Goal: Obtain resource: Obtain resource

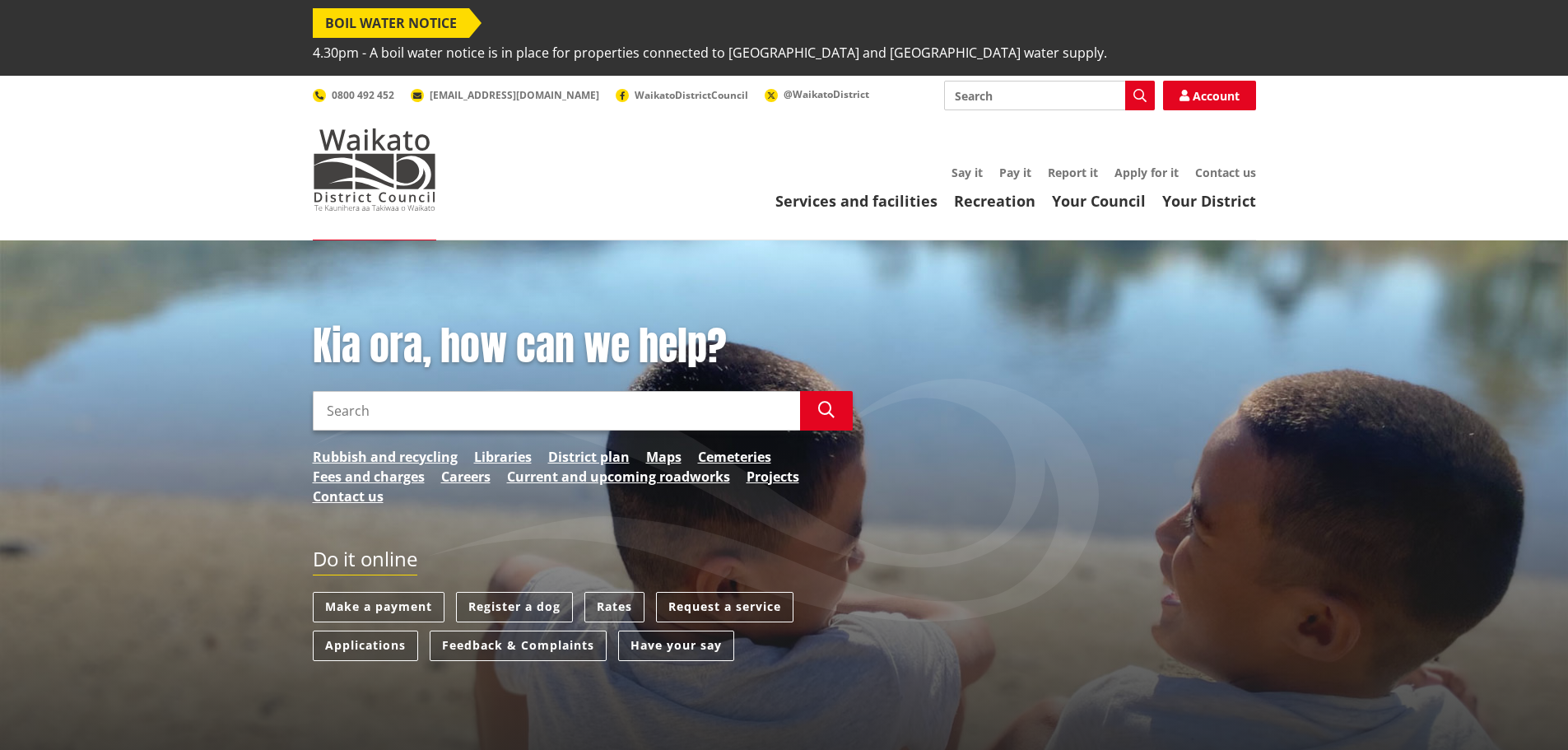
click at [566, 391] on input "Search" at bounding box center [556, 411] width 488 height 40
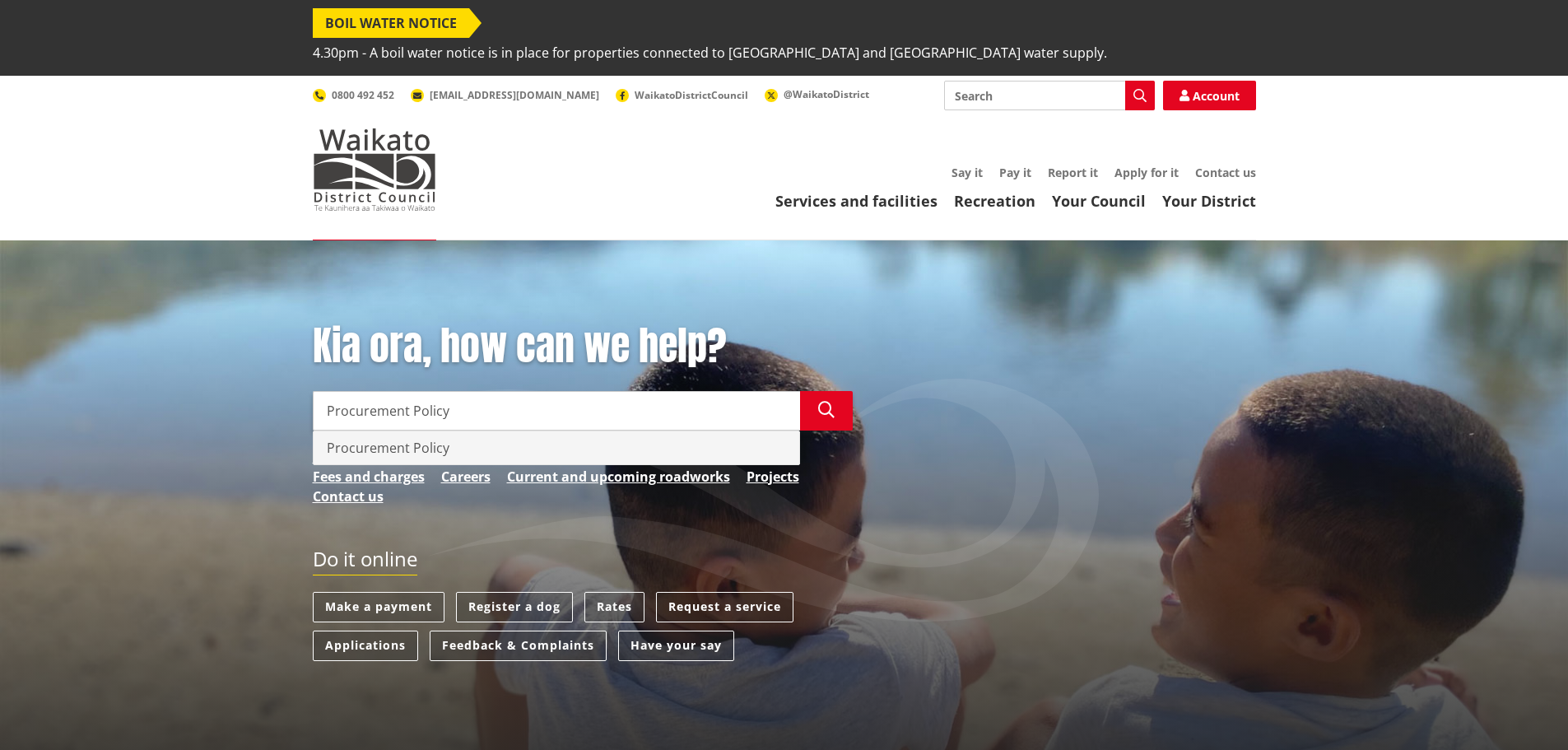
click at [405, 432] on div "Procurement Policy" at bounding box center [556, 448] width 486 height 33
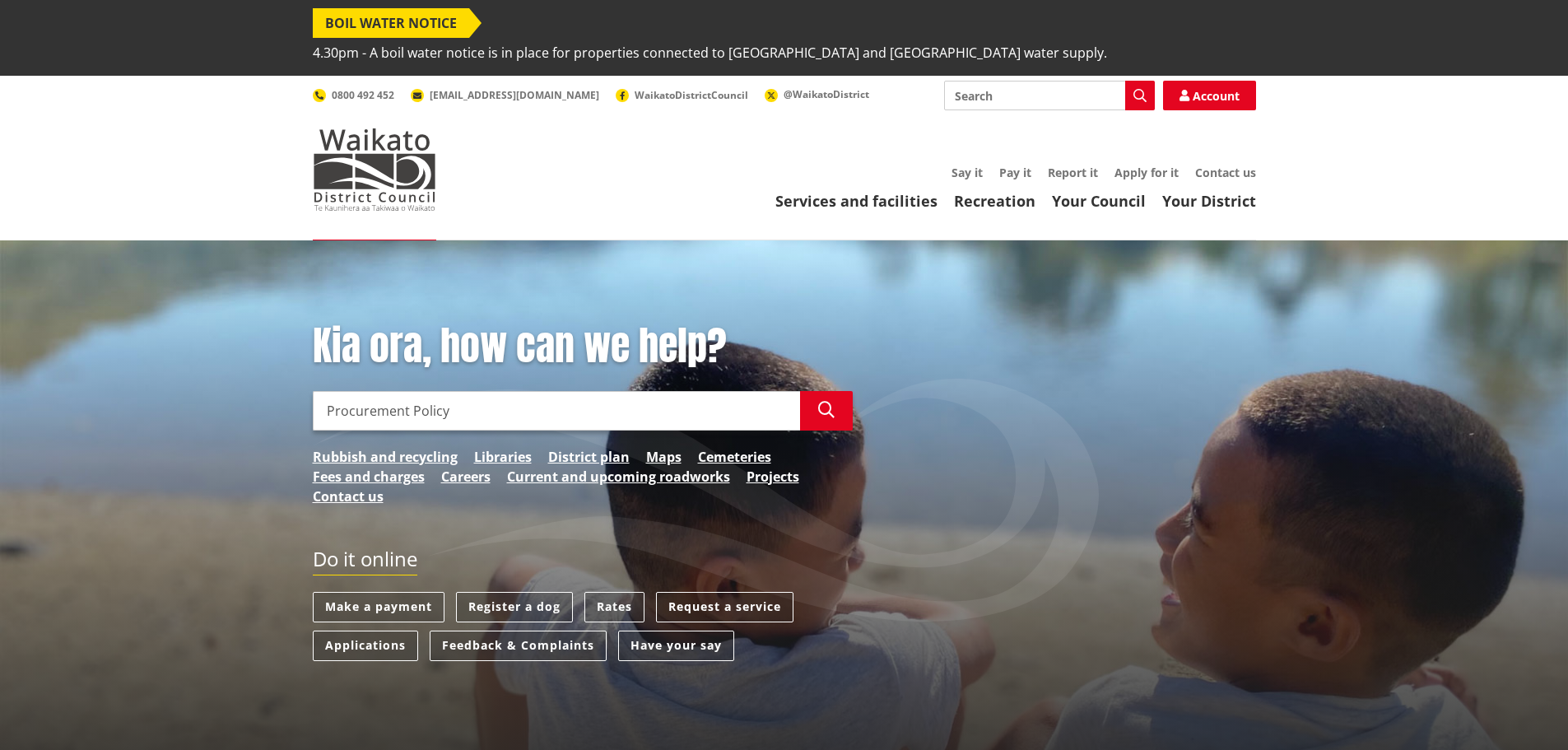
type input "Procurement Policy"
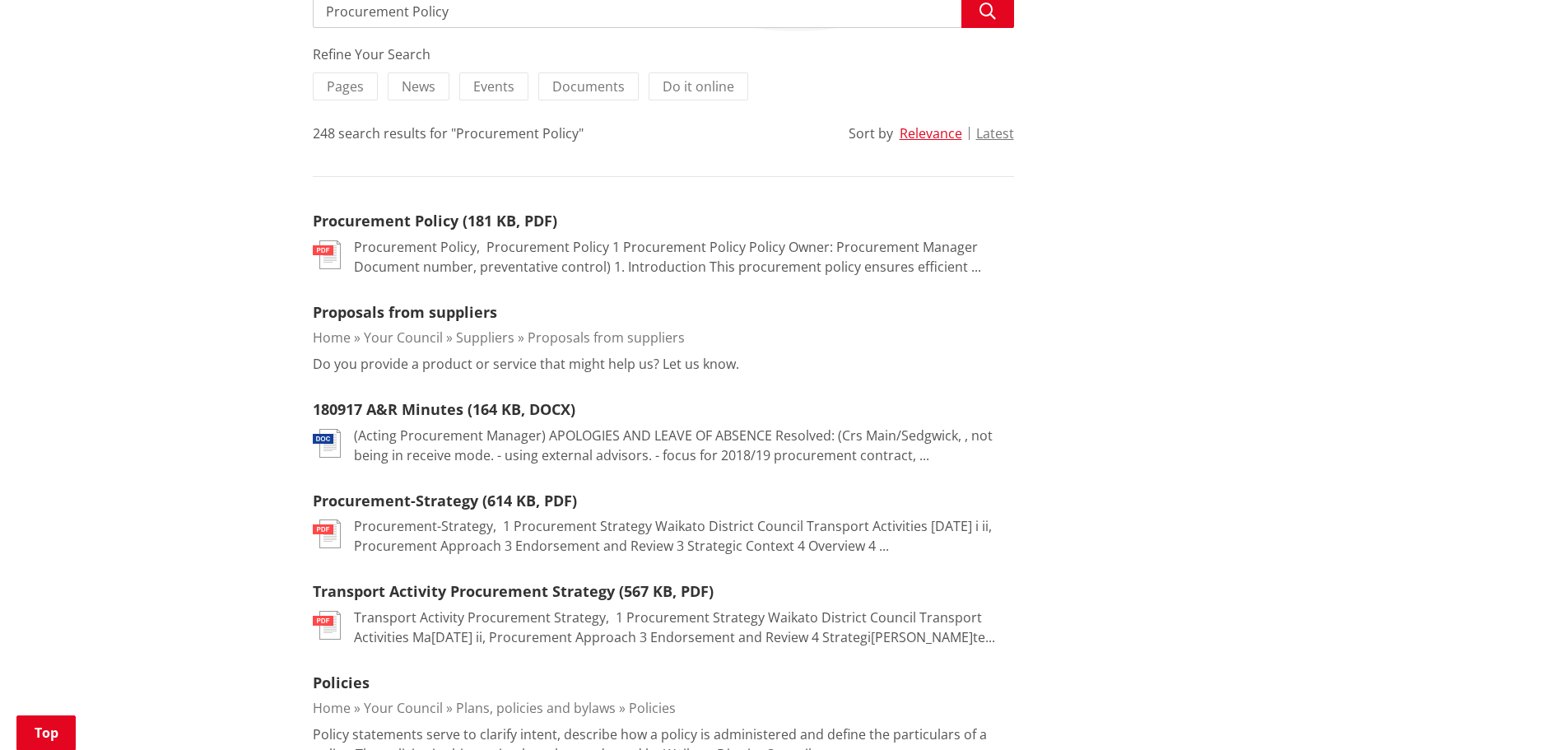
scroll to position [433, 0]
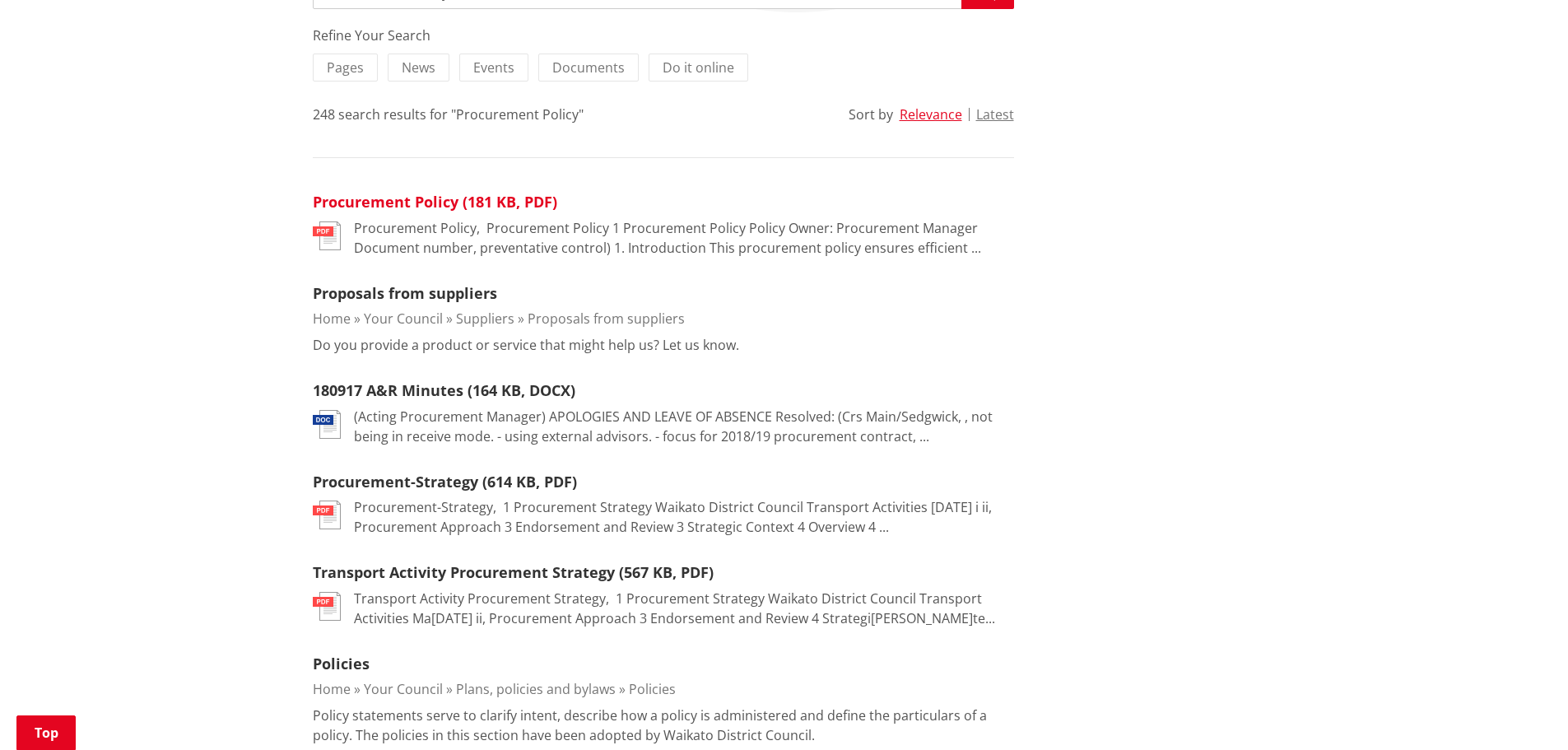
click at [460, 192] on link "Procurement Policy (181 KB, PDF)" at bounding box center [434, 202] width 244 height 20
